Goal: Transaction & Acquisition: Purchase product/service

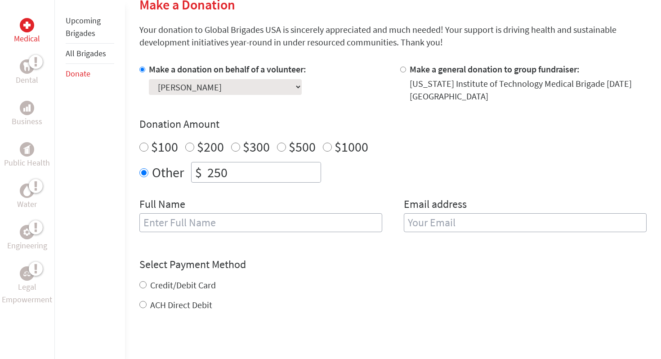
scroll to position [244, 0]
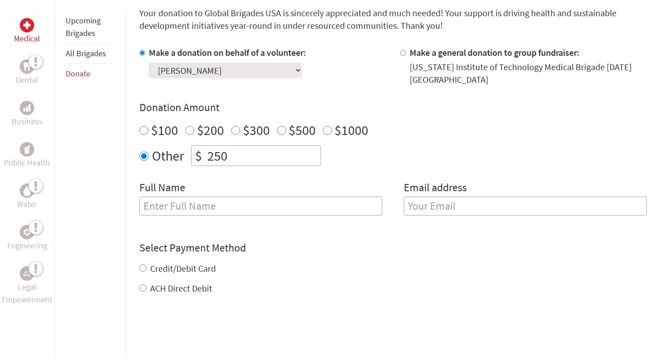
click at [205, 198] on input "text" at bounding box center [260, 205] width 243 height 19
type input "[PERSON_NAME]"
type input "[EMAIL_ADDRESS][DOMAIN_NAME]"
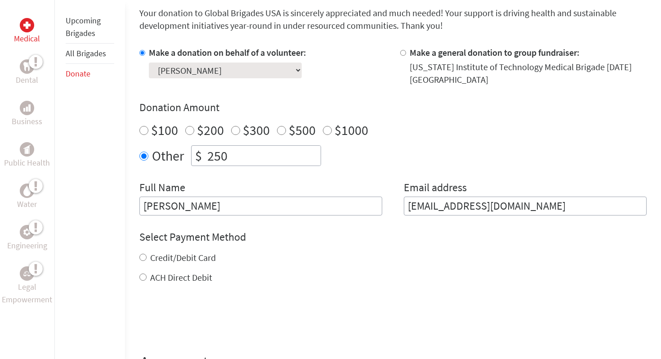
scroll to position [287, 0]
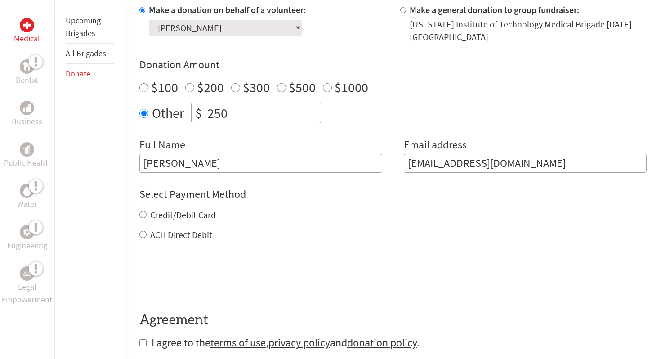
click at [192, 218] on label "Credit/Debit Card" at bounding box center [183, 214] width 66 height 11
click at [147, 218] on input "Credit/Debit Card" at bounding box center [142, 214] width 7 height 7
radio input "true"
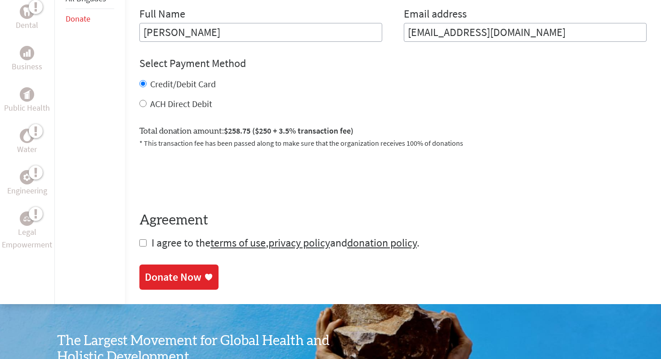
scroll to position [417, 0]
click at [151, 105] on label "ACH Direct Debit" at bounding box center [181, 103] width 62 height 11
click at [147, 105] on input "ACH Direct Debit" at bounding box center [142, 103] width 7 height 7
radio input "true"
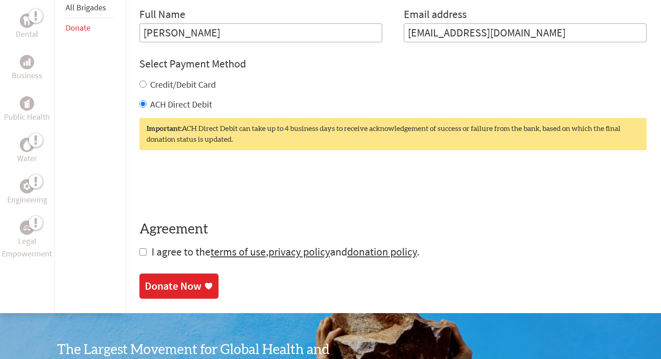
click at [162, 85] on label "Credit/Debit Card" at bounding box center [183, 84] width 66 height 11
click at [147, 85] on input "Credit/Debit Card" at bounding box center [142, 83] width 7 height 7
radio input "true"
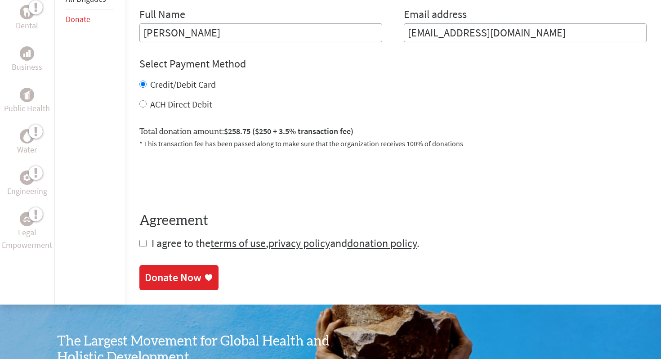
click at [144, 246] on input "checkbox" at bounding box center [142, 243] width 7 height 7
checkbox input "true"
click at [163, 274] on div "Donate Now" at bounding box center [173, 278] width 57 height 14
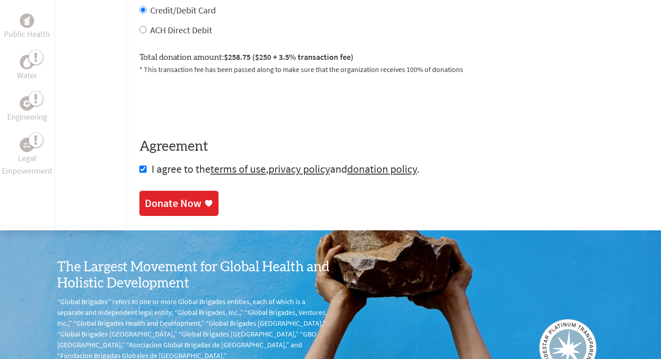
scroll to position [483, 0]
